Goal: Find contact information

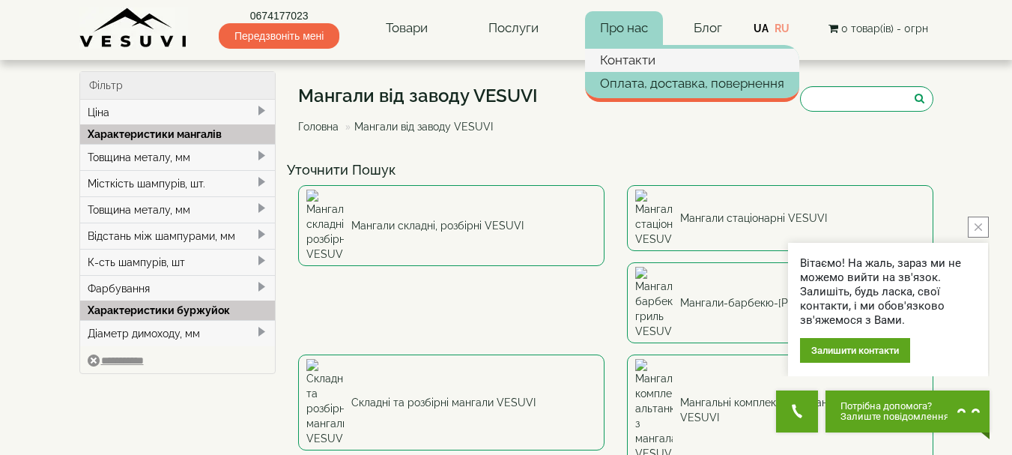
click at [632, 61] on link "Контакти" at bounding box center [692, 60] width 214 height 22
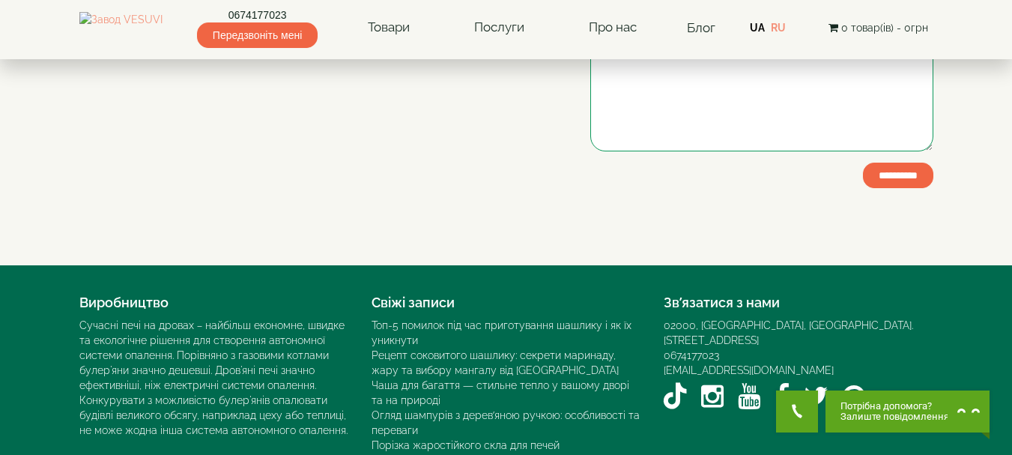
scroll to position [469, 0]
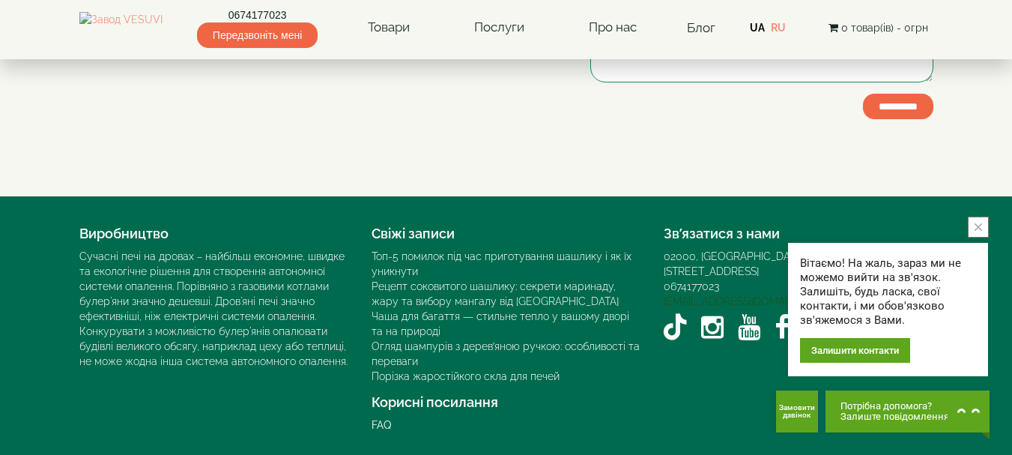
drag, startPoint x: 798, startPoint y: 287, endPoint x: 679, endPoint y: 289, distance: 119.2
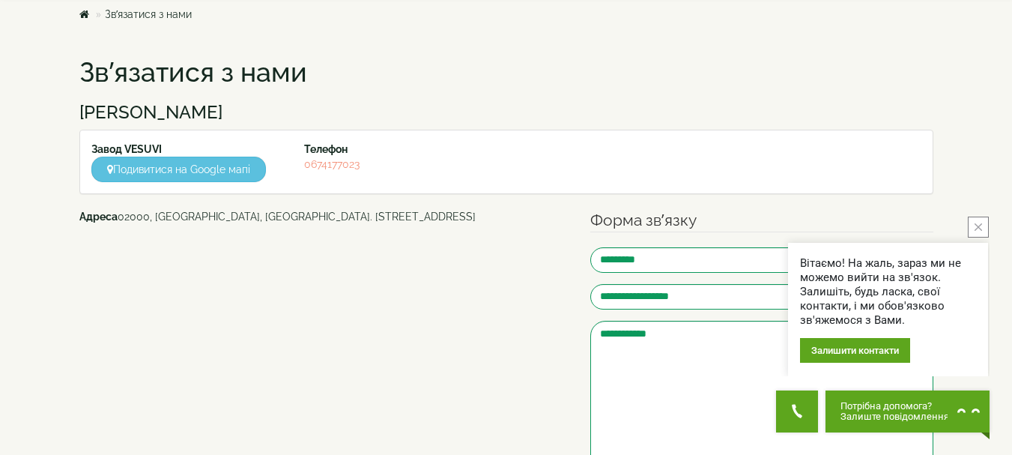
scroll to position [0, 0]
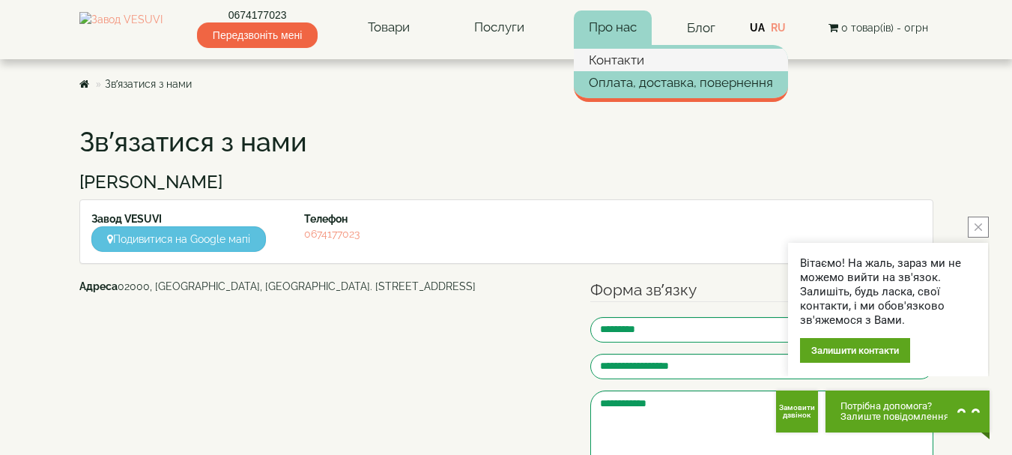
click at [644, 63] on link "Контакти" at bounding box center [681, 60] width 214 height 22
